Goal: Task Accomplishment & Management: Complete application form

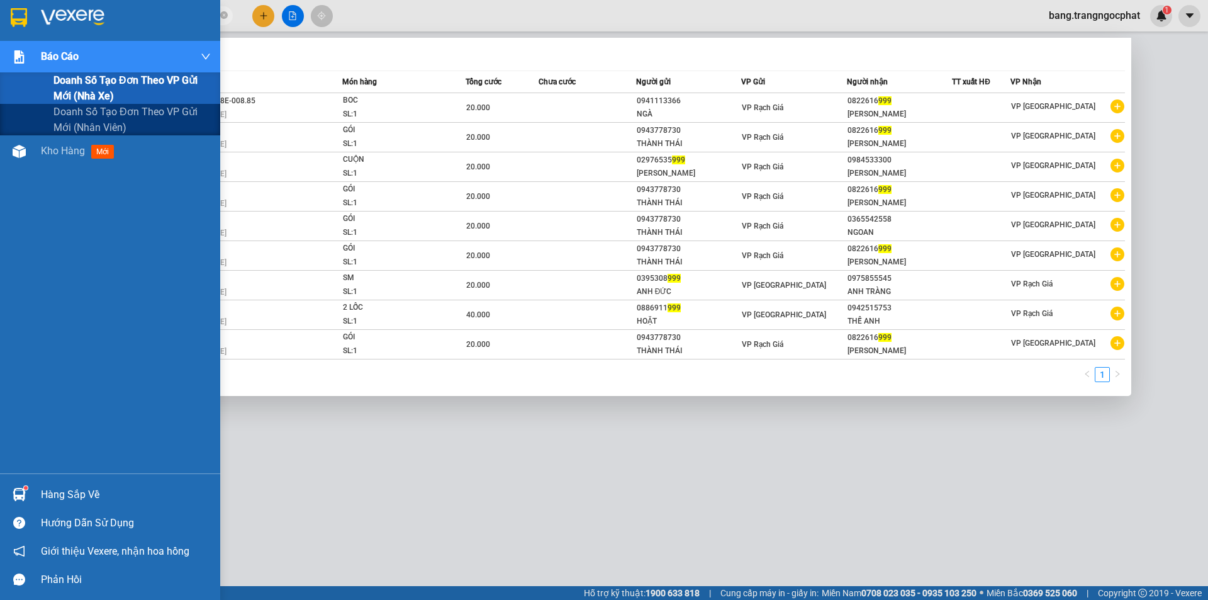
click at [0, 72] on section "Kết quả tìm kiếm ( 9 ) Bộ lọc Mã ĐH Trạng thái Món hàng Tổng cước Chưa cước Ngư…" at bounding box center [604, 300] width 1208 height 600
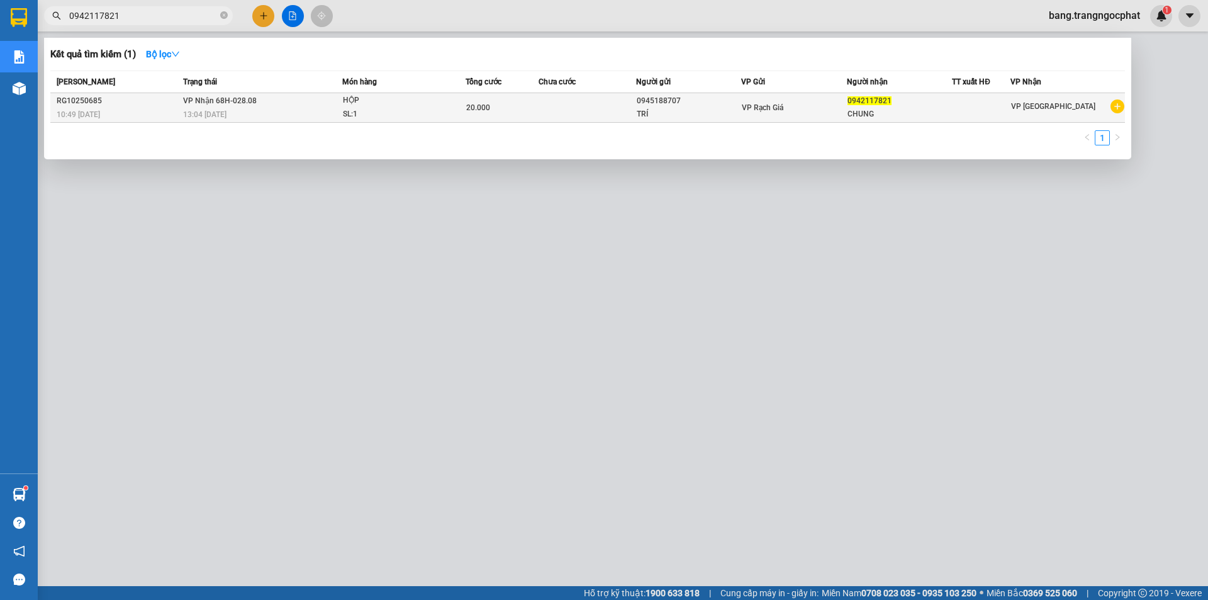
type input "0942117821"
click at [919, 102] on div "0942117821" at bounding box center [900, 100] width 104 height 13
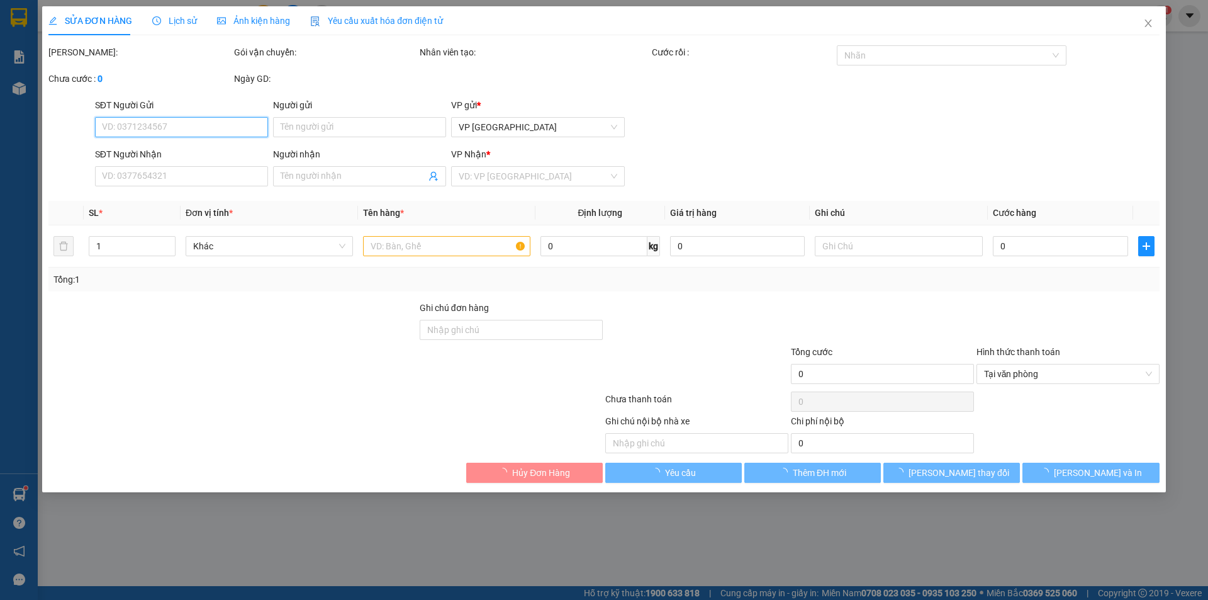
type input "0945188707"
type input "TRÍ"
type input "0942117821"
type input "CHUNG"
type input "20.000"
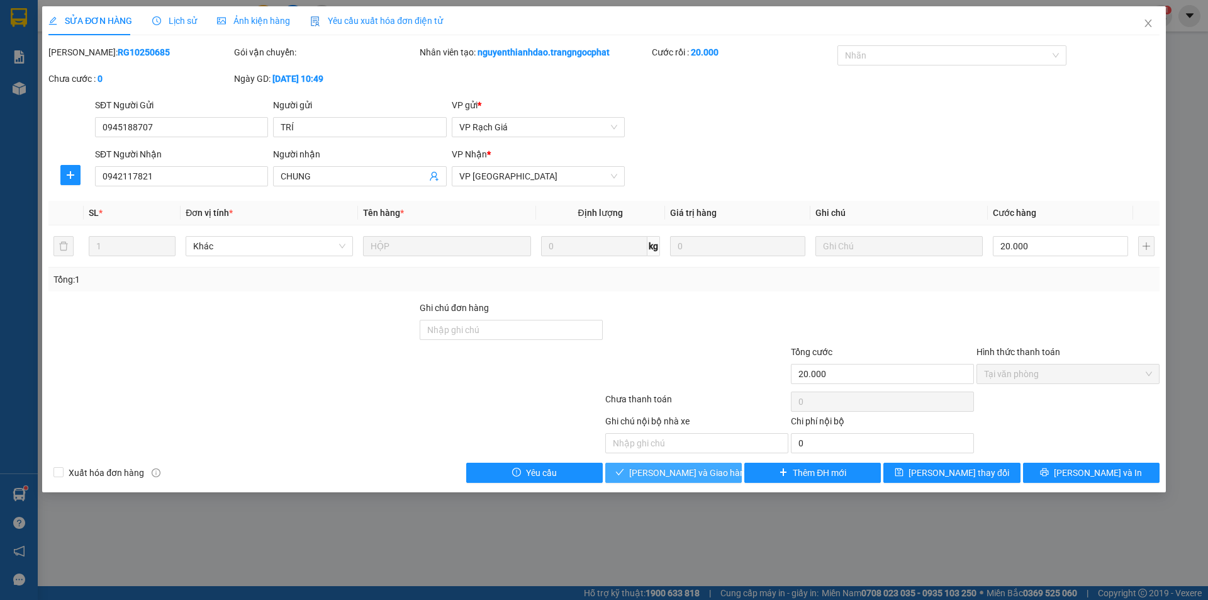
click at [683, 480] on button "[PERSON_NAME] và Giao hàng" at bounding box center [673, 473] width 137 height 20
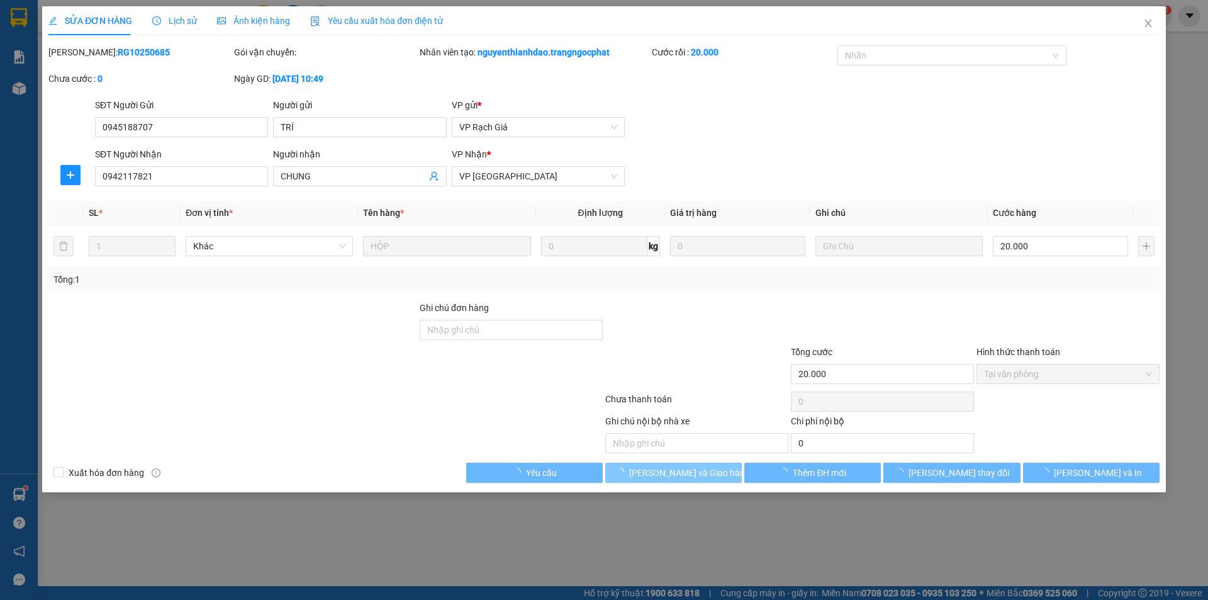
click at [683, 480] on button "[PERSON_NAME] và Giao hàng" at bounding box center [673, 473] width 137 height 20
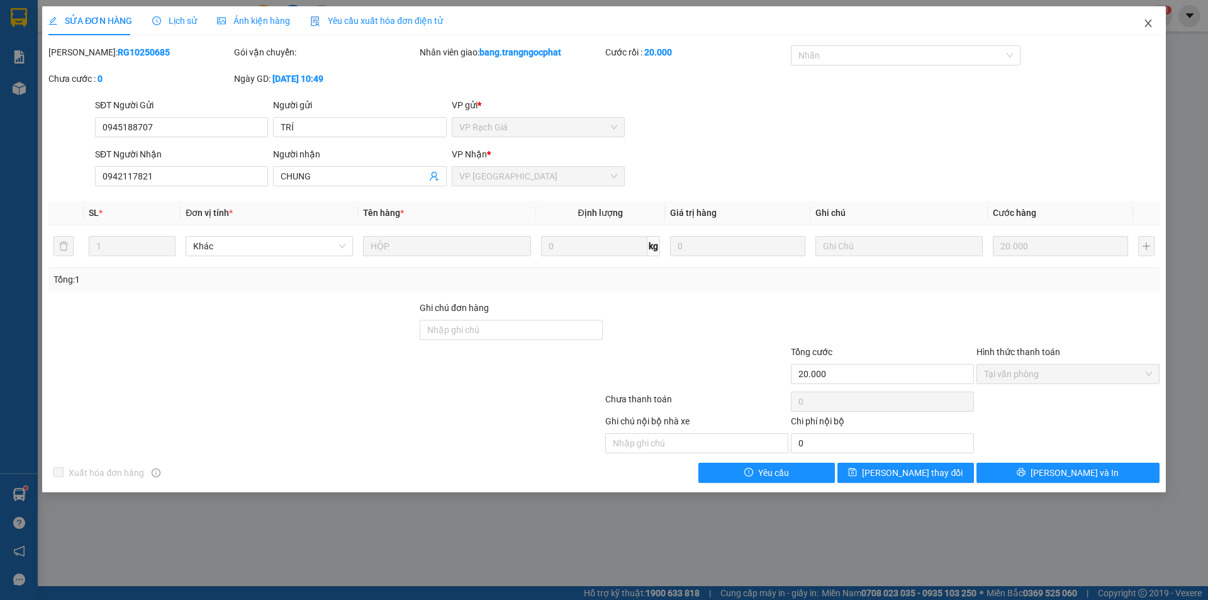
click at [1154, 25] on span "Close" at bounding box center [1148, 23] width 35 height 35
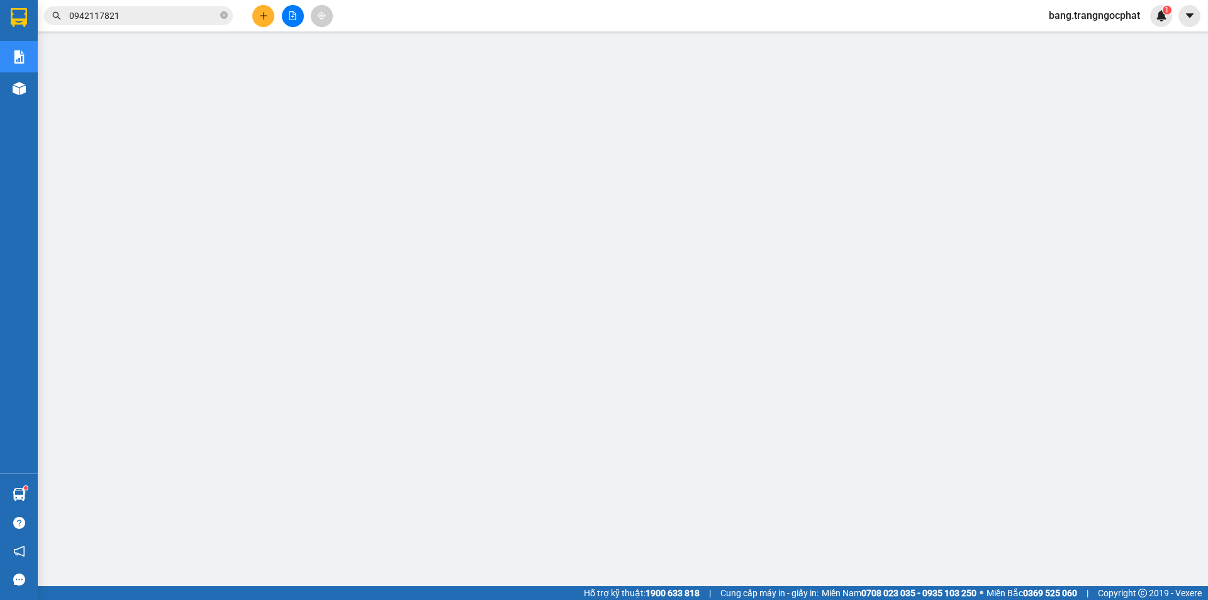
drag, startPoint x: 157, startPoint y: 10, endPoint x: 9, endPoint y: 50, distance: 153.3
click at [11, 50] on section "Kết quả tìm kiếm ( 1 ) Bộ lọc Mã ĐH Trạng thái Món hàng Tổng cước Chưa cước Ngư…" at bounding box center [604, 300] width 1208 height 600
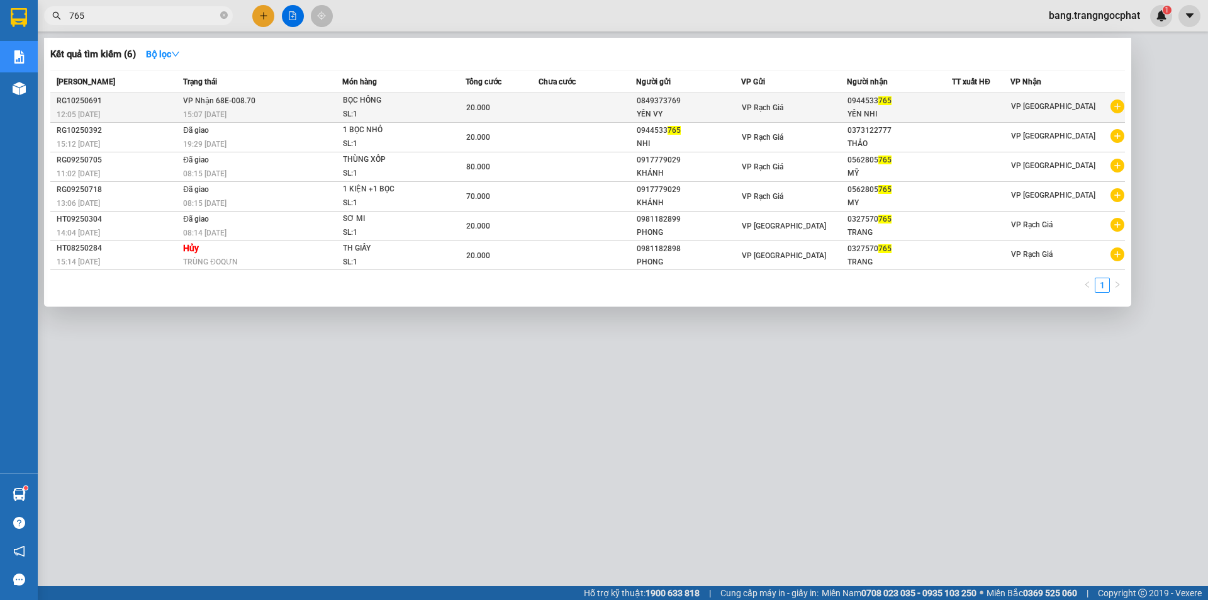
type input "765"
click at [904, 105] on div "0944533 765" at bounding box center [900, 100] width 104 height 13
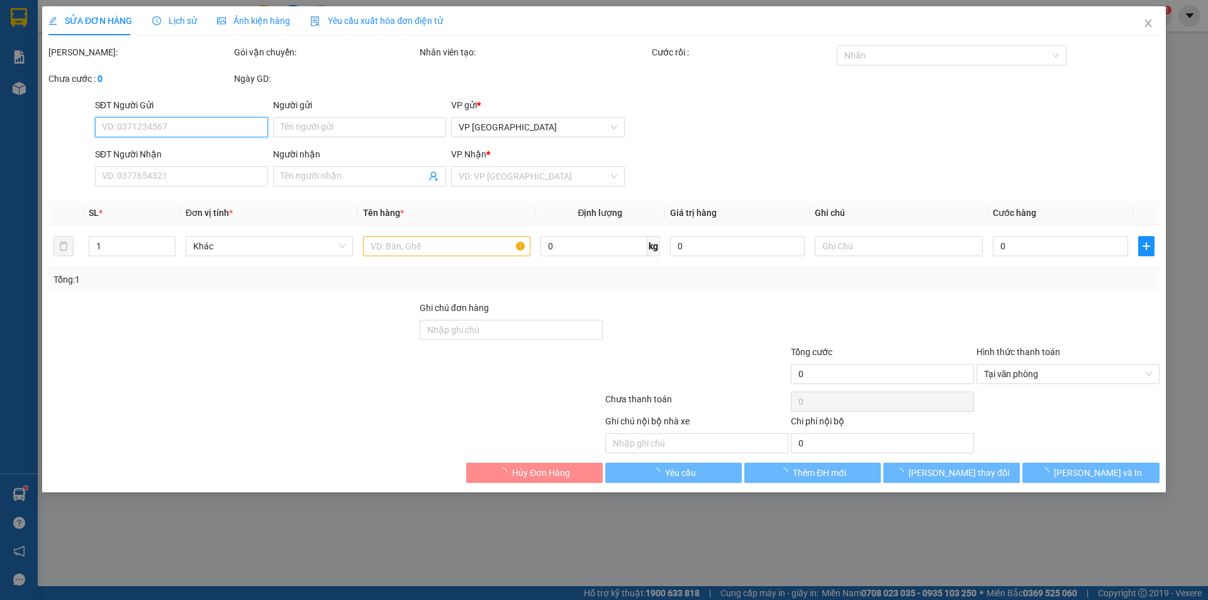
type input "0849373769"
type input "YẾN VY"
type input "0944533765"
type input "YẾN NHI"
type input "20.000"
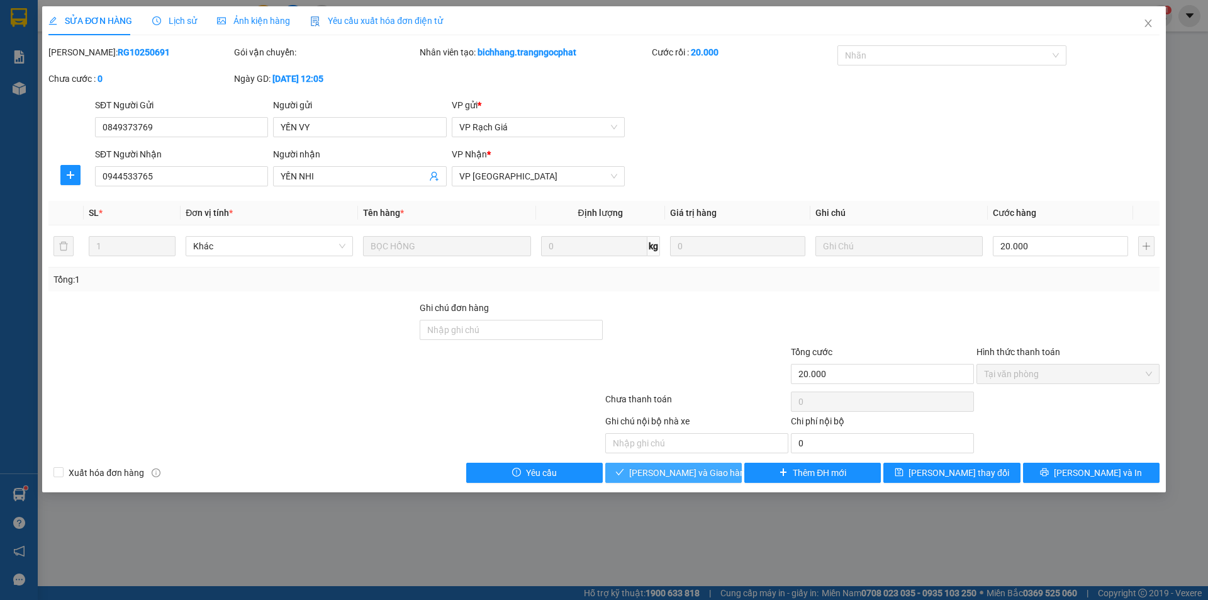
click at [679, 468] on span "[PERSON_NAME] và Giao hàng" at bounding box center [689, 473] width 121 height 14
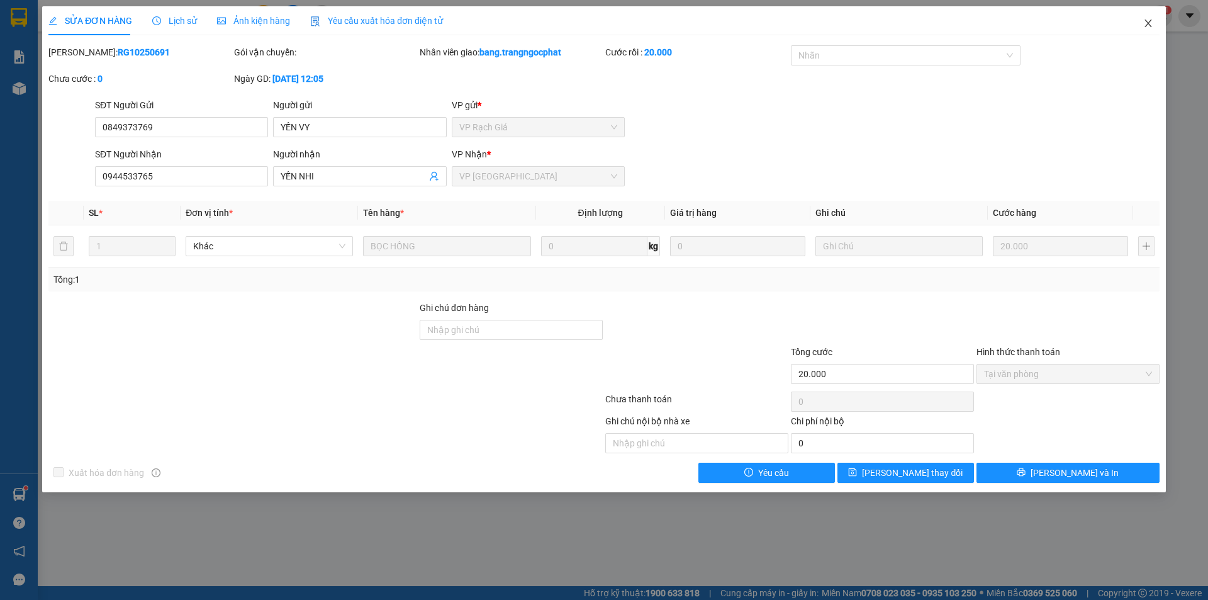
click at [1152, 24] on icon "close" at bounding box center [1148, 23] width 10 height 10
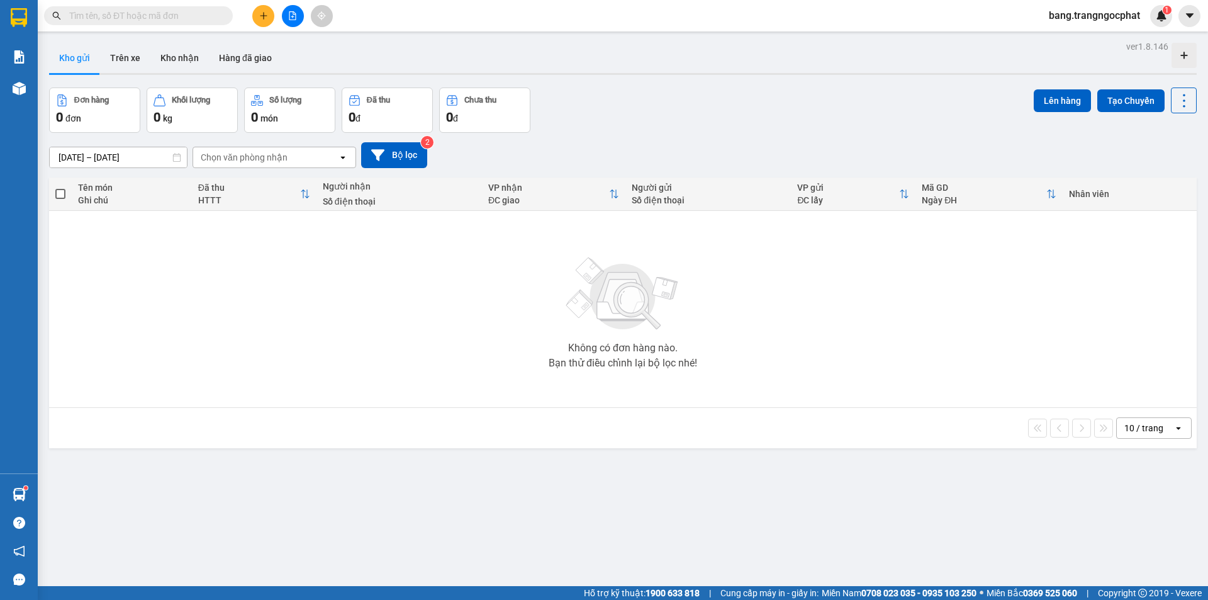
click at [150, 14] on input "text" at bounding box center [143, 16] width 149 height 14
type input "0"
click at [186, 55] on button "Kho nhận" at bounding box center [179, 58] width 59 height 30
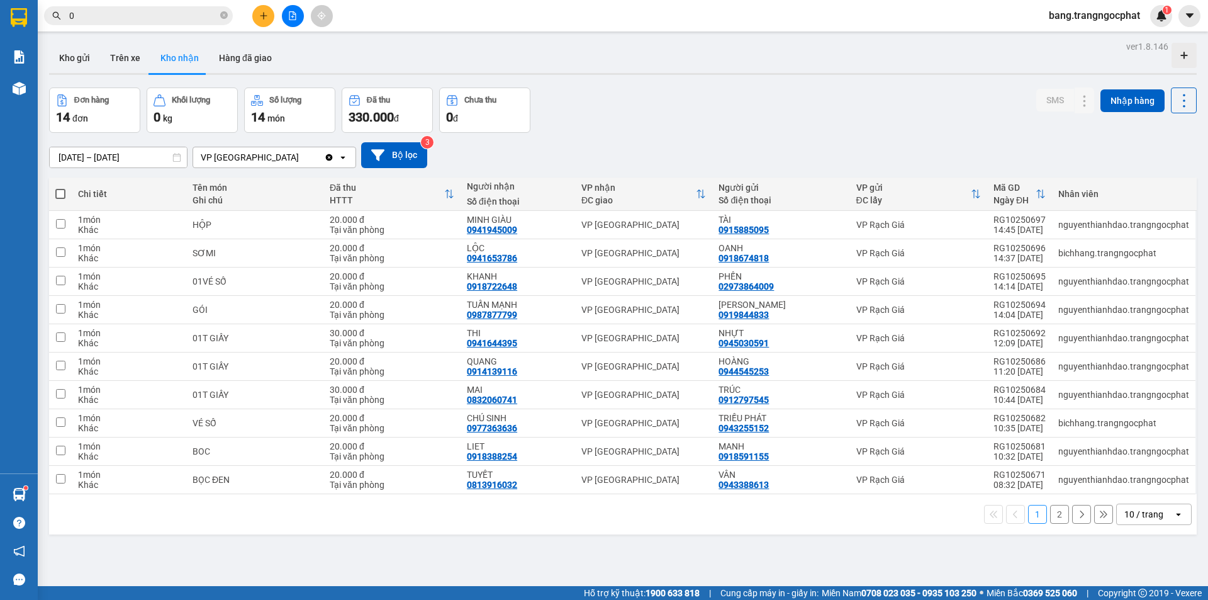
click at [656, 130] on div "Đơn hàng 14 đơn Khối lượng 0 kg Số lượng 14 món Đã thu 330.000 đ Chưa thu 0 đ S…" at bounding box center [623, 109] width 1148 height 45
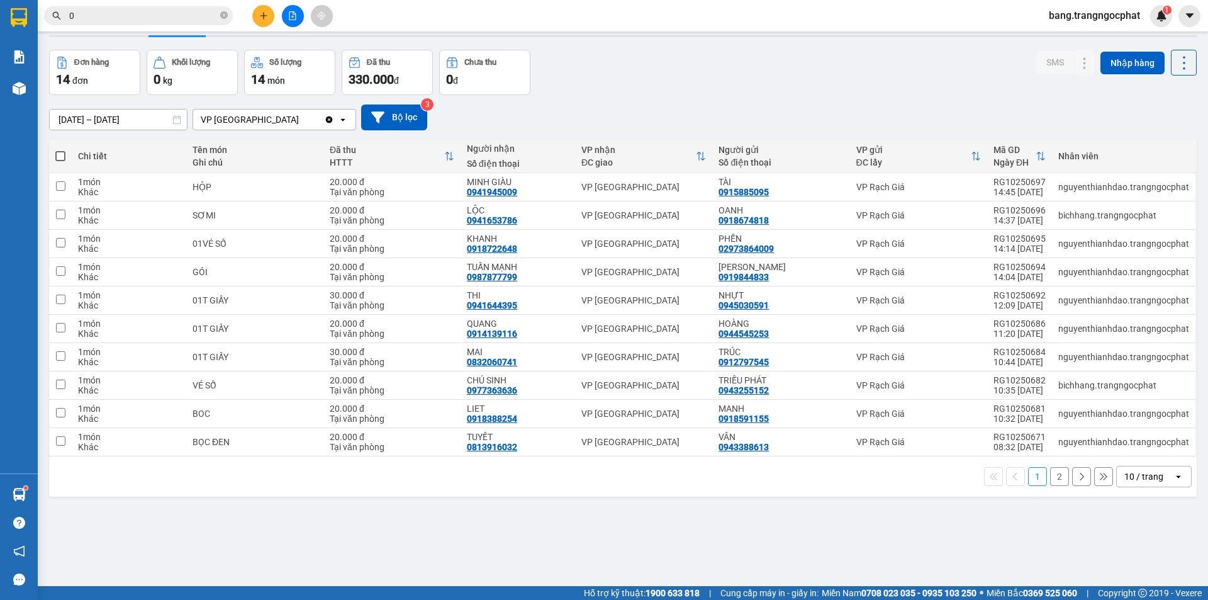
scroll to position [33, 0]
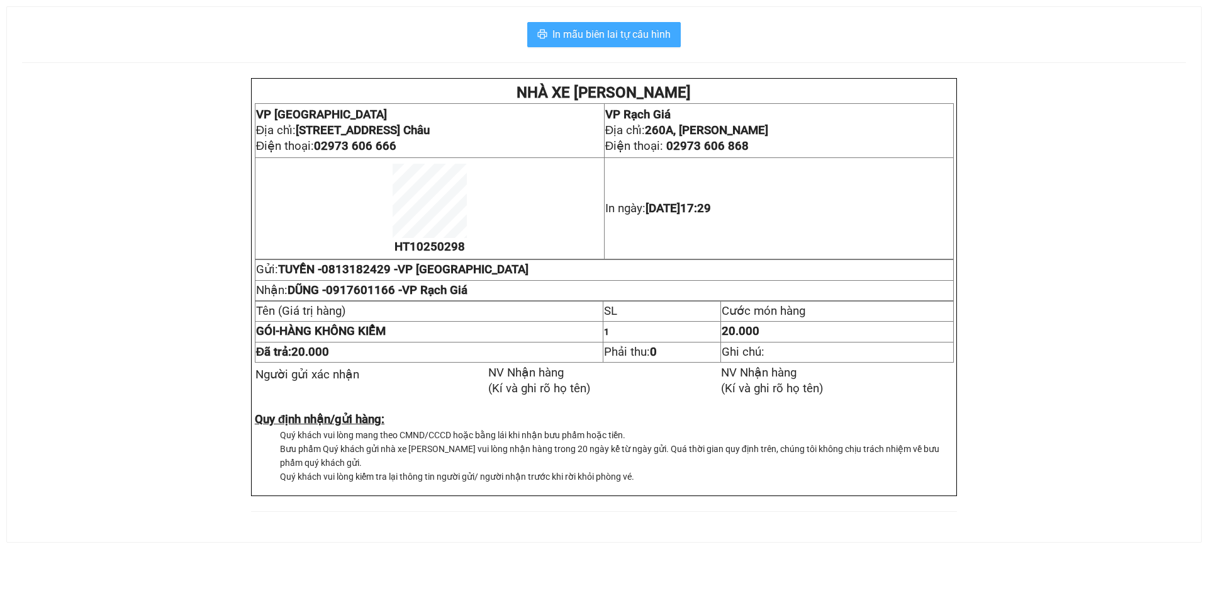
click at [636, 40] on span "In mẫu biên lai tự cấu hình" at bounding box center [611, 34] width 118 height 16
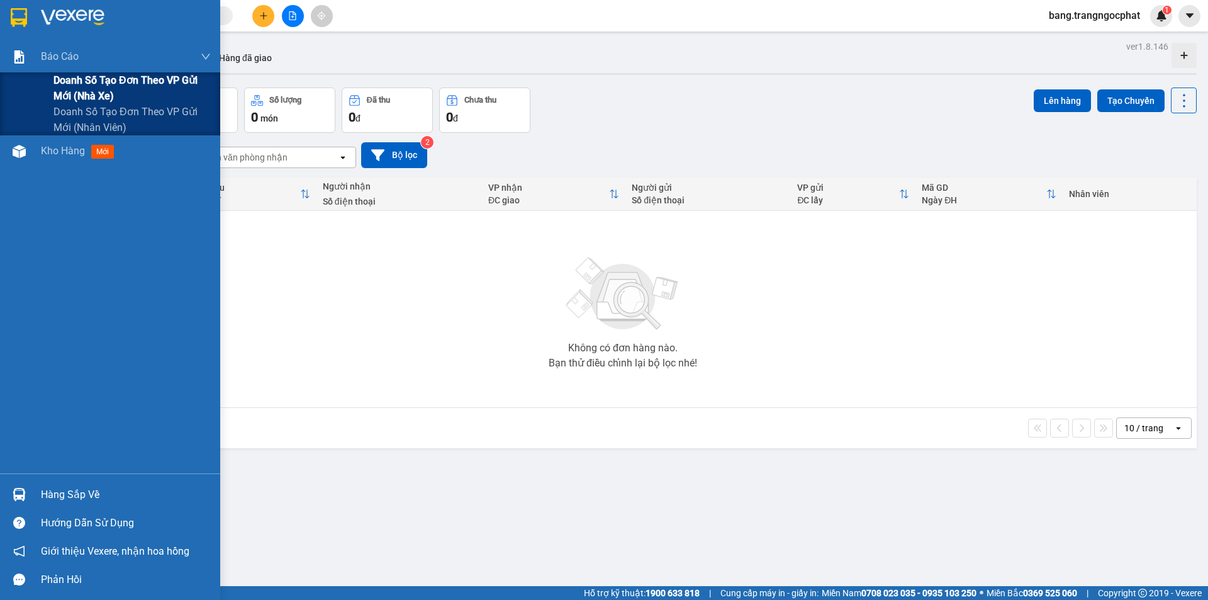
click at [88, 91] on span "Doanh số tạo đơn theo VP gửi mới (nhà xe)" at bounding box center [131, 87] width 157 height 31
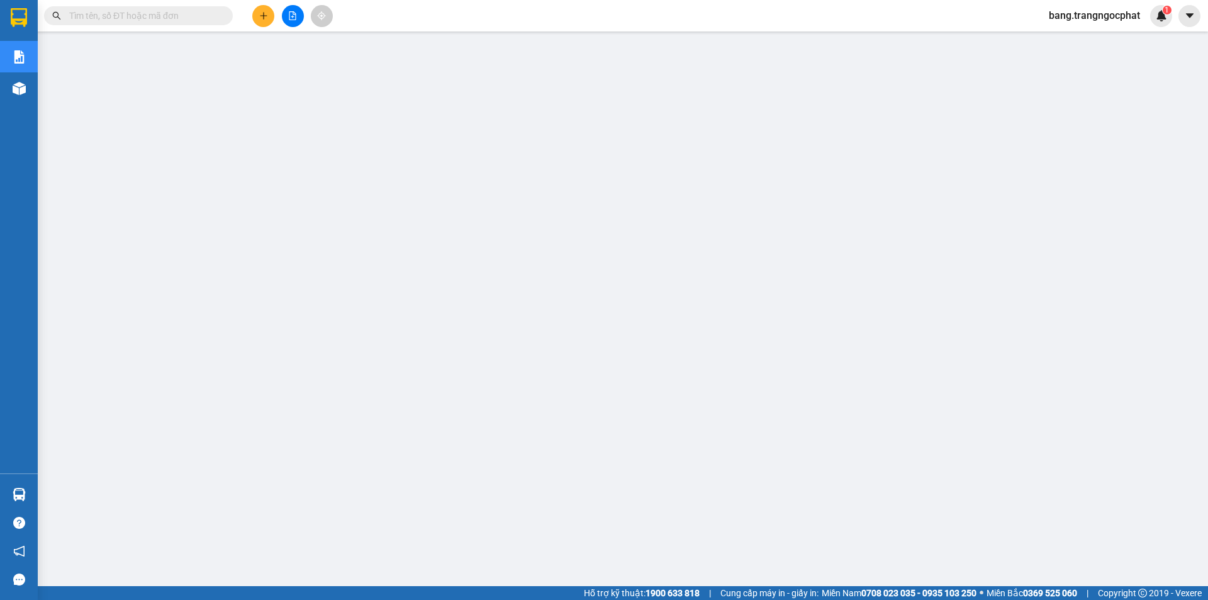
click at [165, 19] on input "text" at bounding box center [143, 16] width 149 height 14
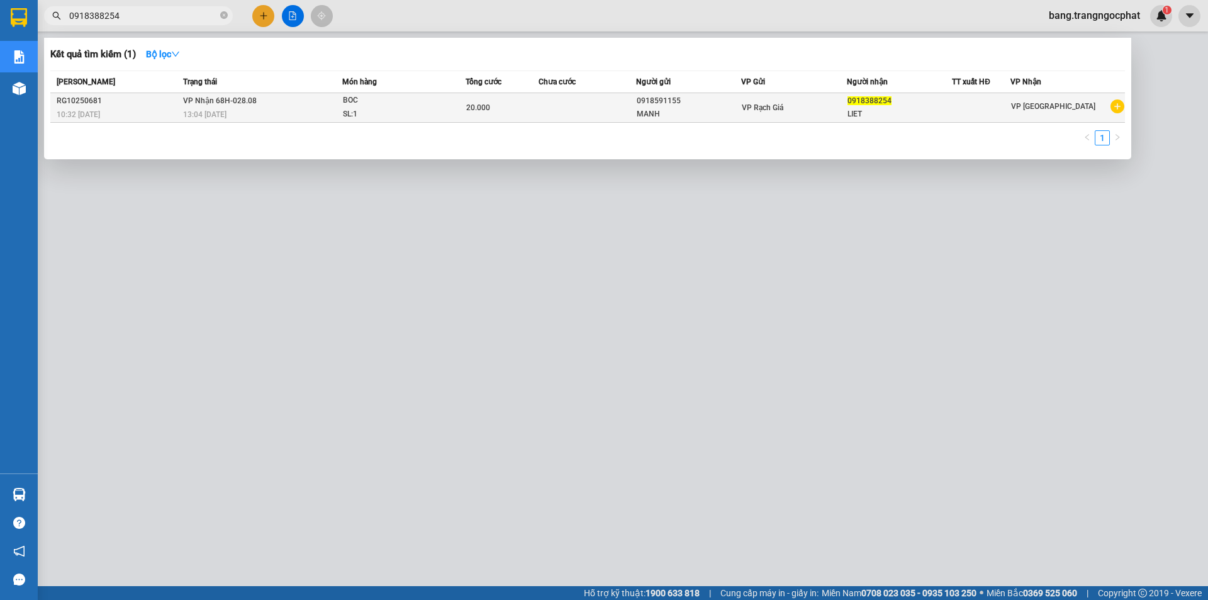
type input "0918388254"
click at [451, 109] on span "BOC SL: 1" at bounding box center [404, 107] width 122 height 27
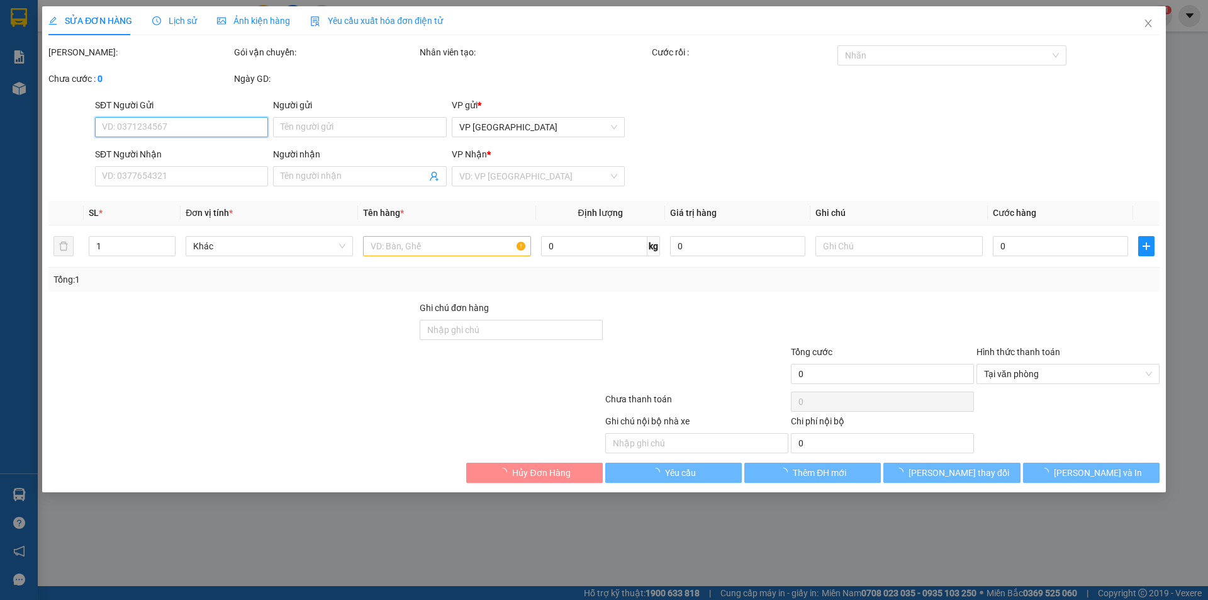
type input "0918591155"
type input "MANH"
type input "0918388254"
type input "LIET"
type input "20.000"
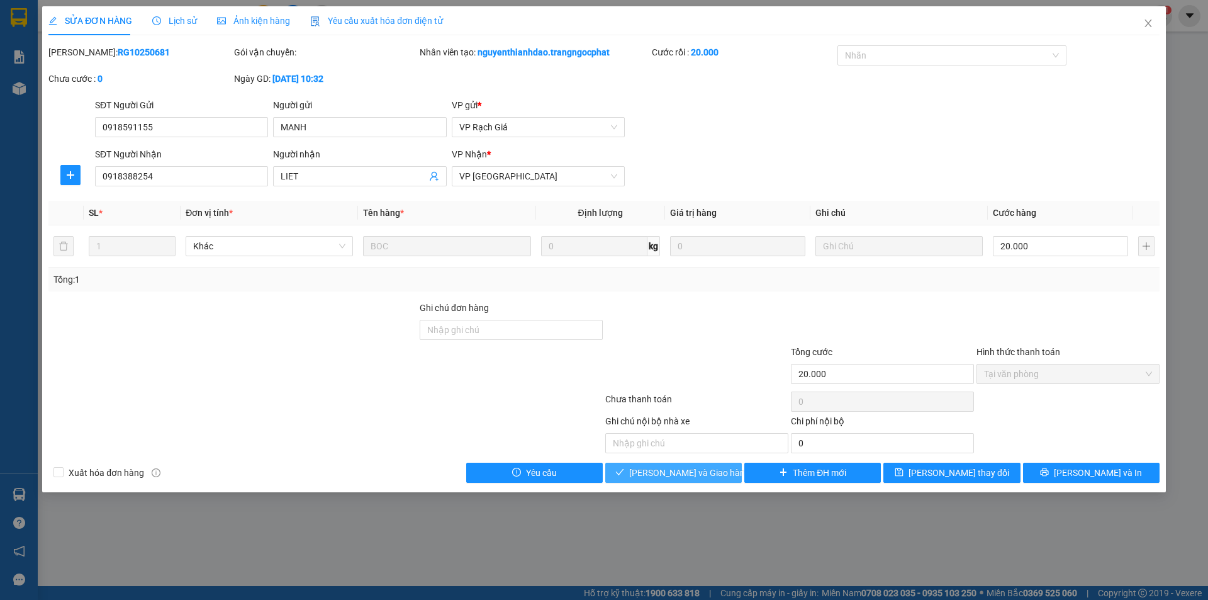
click at [706, 466] on span "[PERSON_NAME] và Giao hàng" at bounding box center [689, 473] width 121 height 14
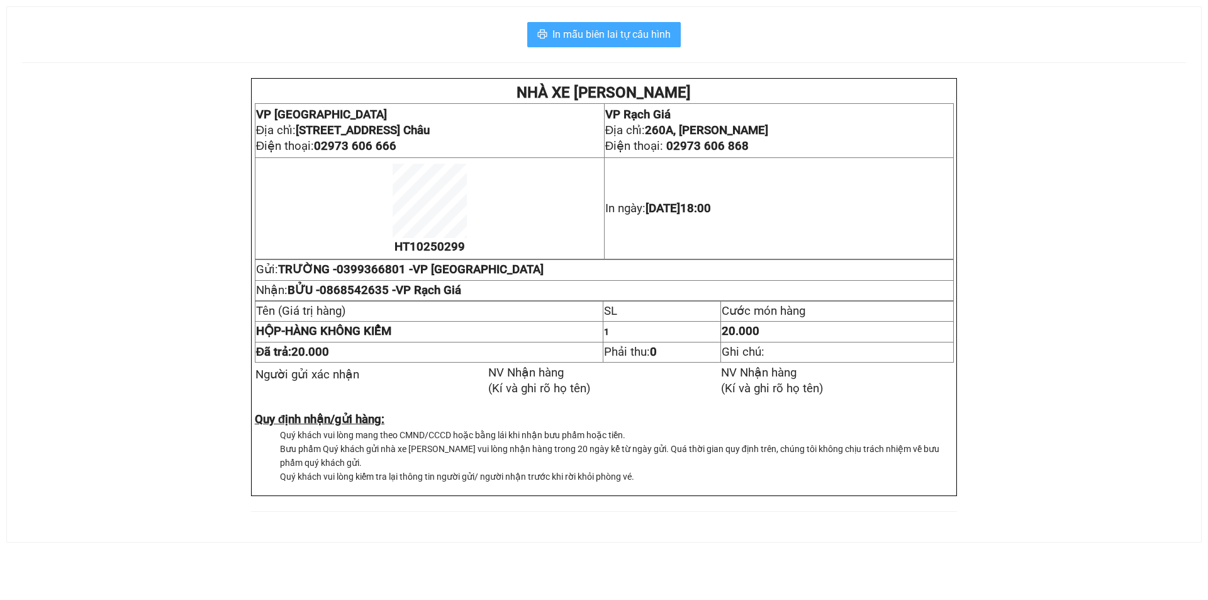
click at [610, 38] on span "In mẫu biên lai tự cấu hình" at bounding box center [611, 34] width 118 height 16
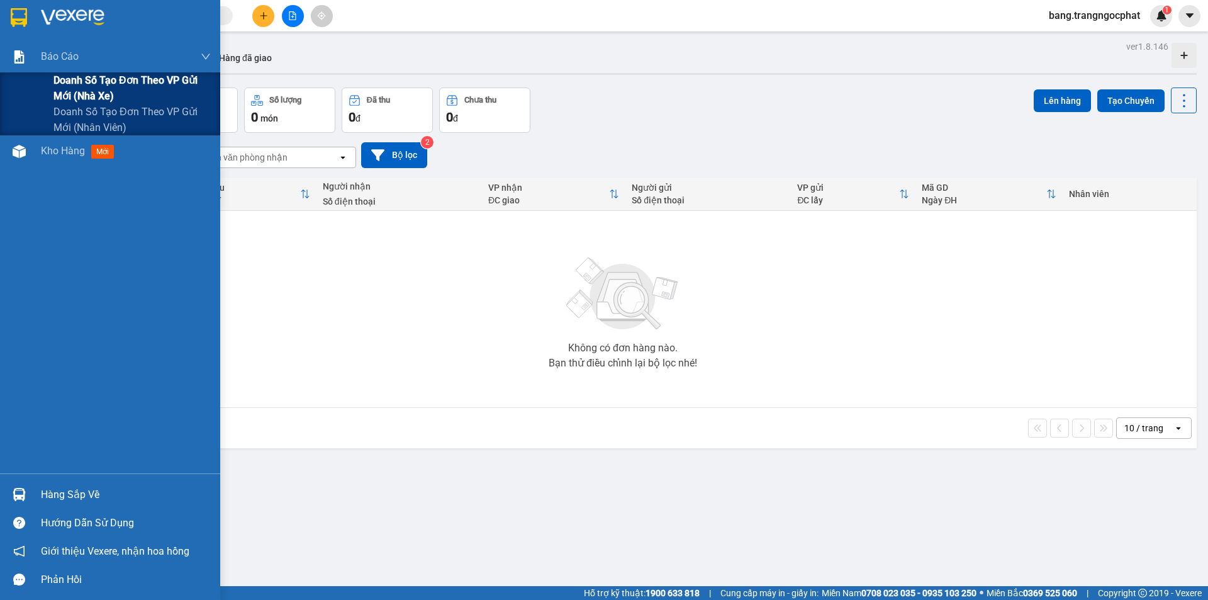
click at [76, 79] on span "Doanh số tạo đơn theo VP gửi mới (nhà xe)" at bounding box center [131, 87] width 157 height 31
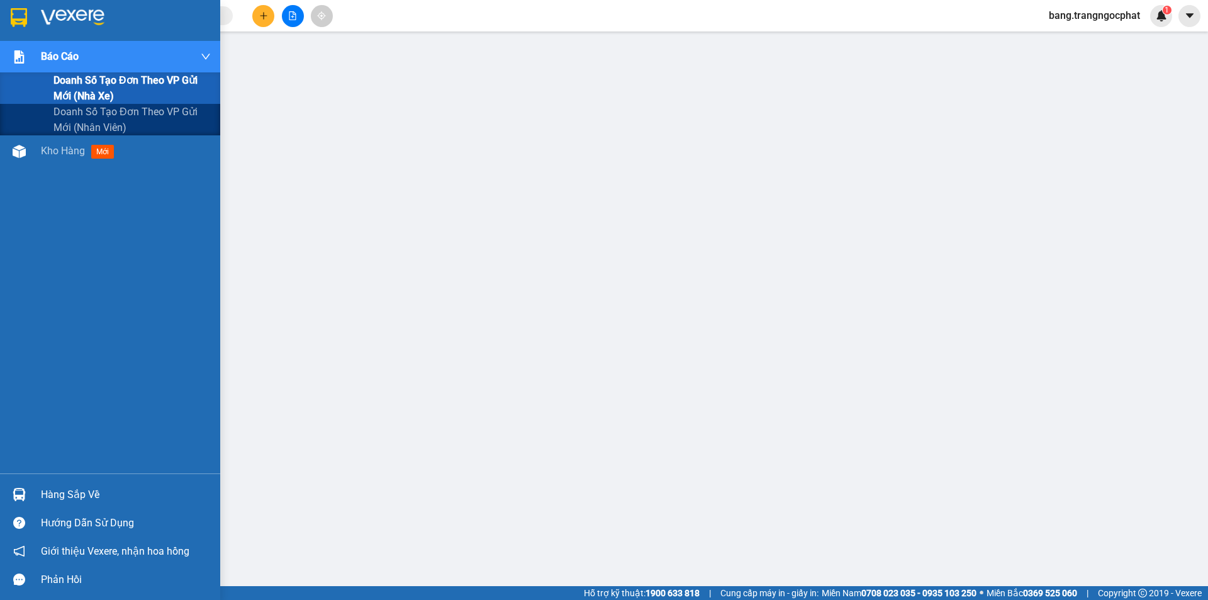
click at [82, 82] on span "Doanh số tạo đơn theo VP gửi mới (nhà xe)" at bounding box center [131, 87] width 157 height 31
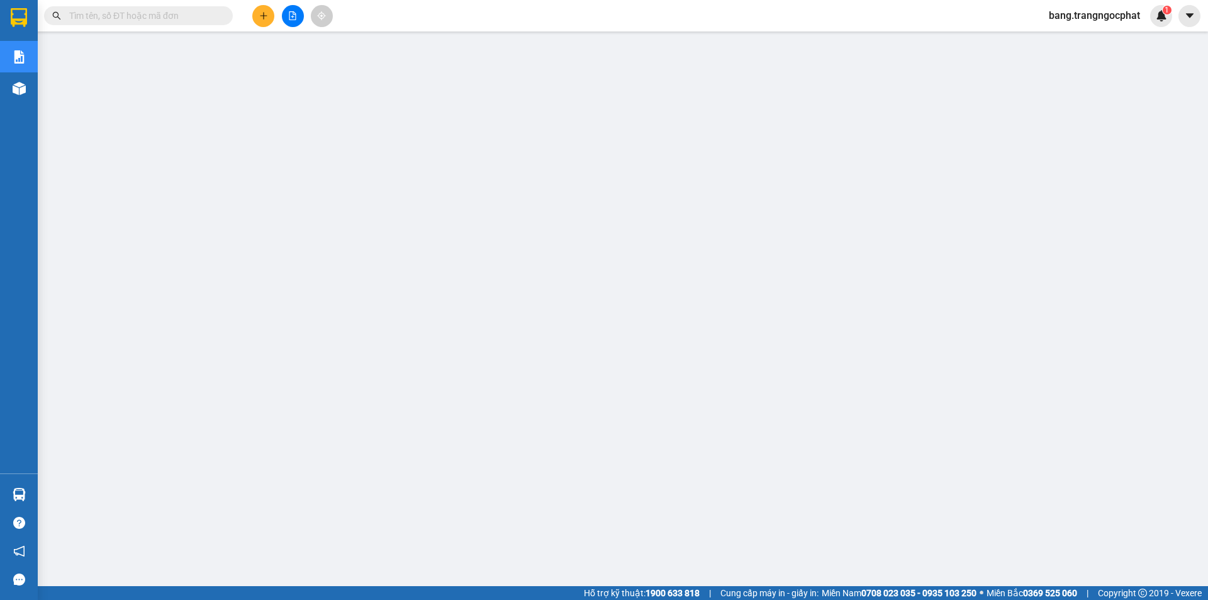
scroll to position [25, 0]
click at [194, 14] on input "text" at bounding box center [143, 16] width 149 height 14
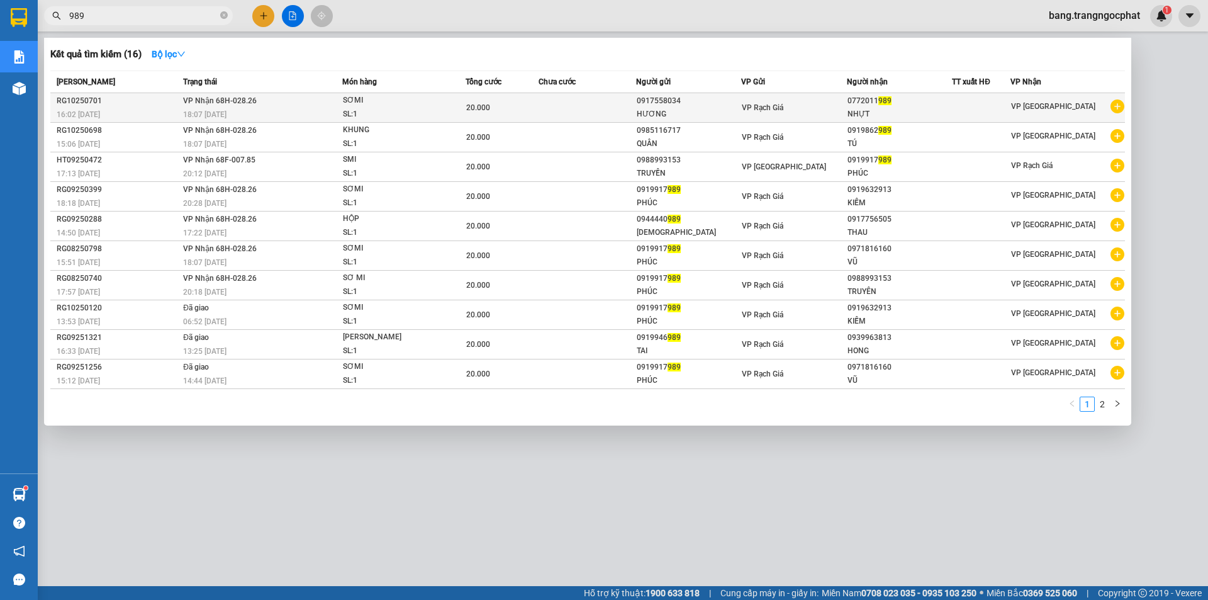
type input "989"
click at [860, 110] on div "NHỰT" at bounding box center [900, 114] width 104 height 13
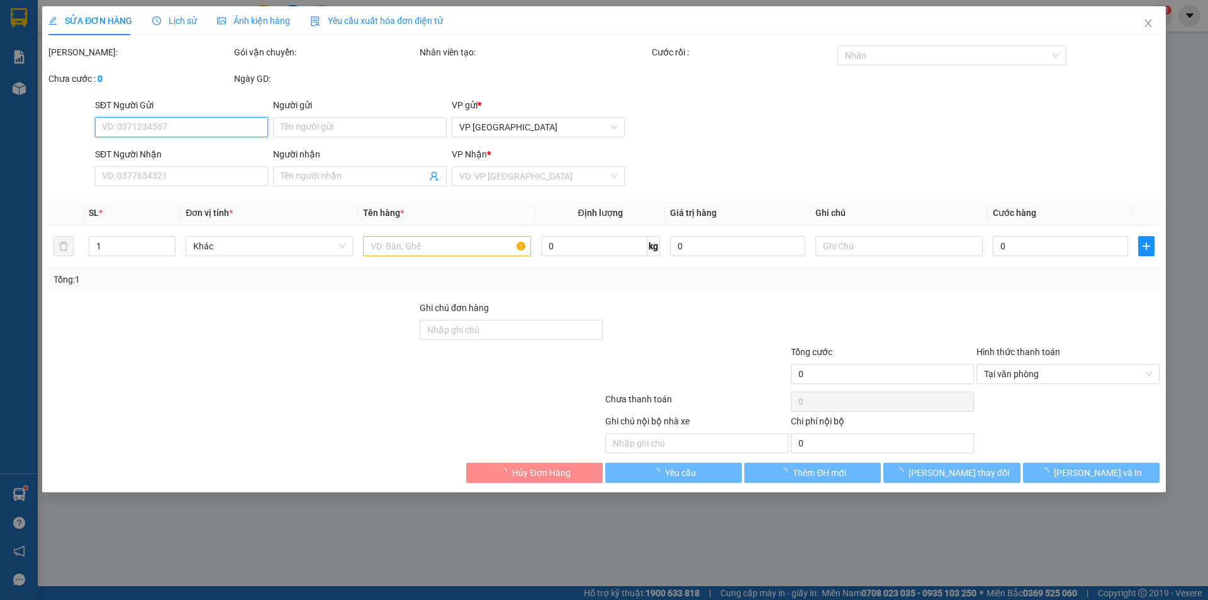
type input "0917558034"
type input "HƯƠNG"
type input "0772011989"
type input "NHỰT"
type input "20.000"
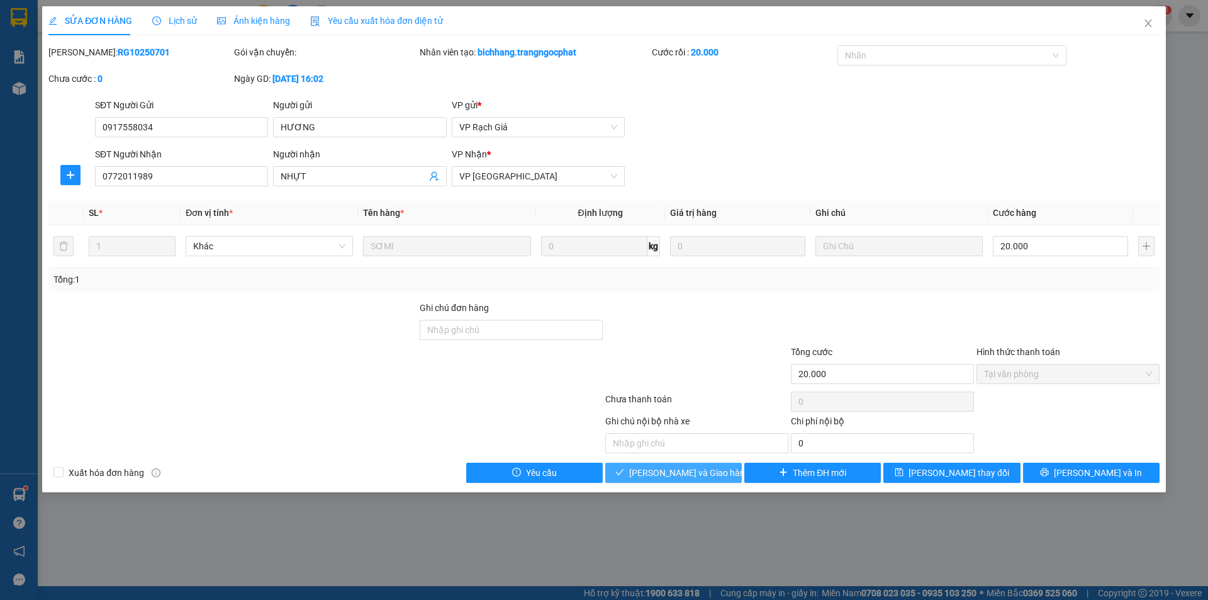
click at [679, 469] on span "[PERSON_NAME] và Giao hàng" at bounding box center [689, 473] width 121 height 14
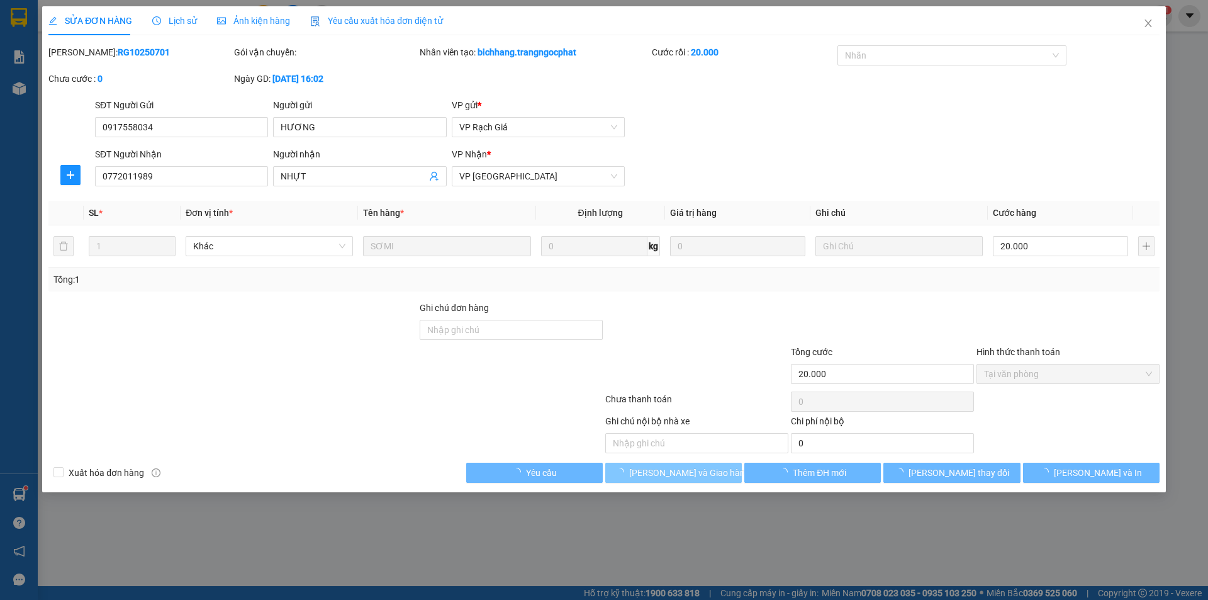
click at [679, 469] on span "[PERSON_NAME] và Giao hàng" at bounding box center [689, 473] width 121 height 14
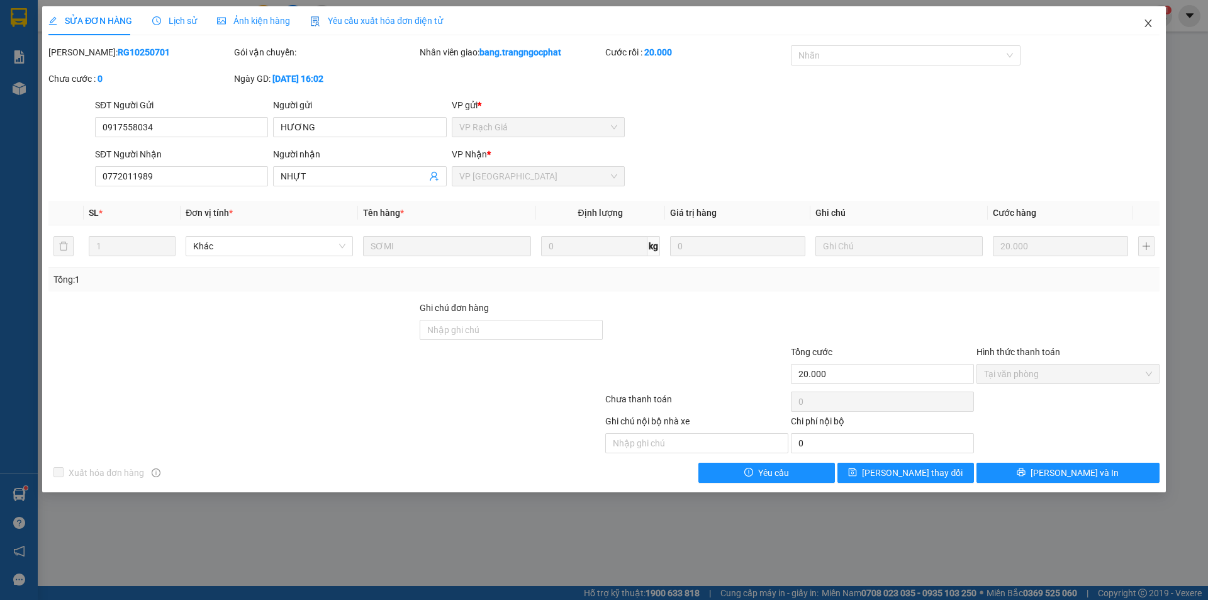
click at [1139, 22] on span "Close" at bounding box center [1148, 23] width 35 height 35
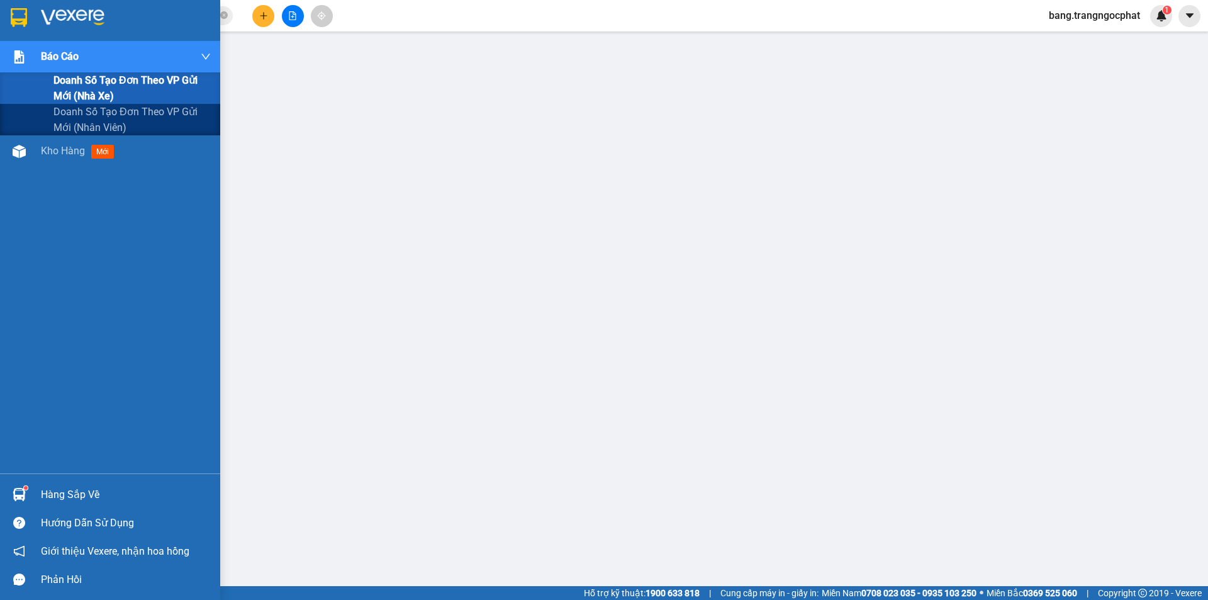
click at [93, 83] on span "Doanh số tạo đơn theo VP gửi mới (nhà xe)" at bounding box center [131, 87] width 157 height 31
